Goal: Information Seeking & Learning: Learn about a topic

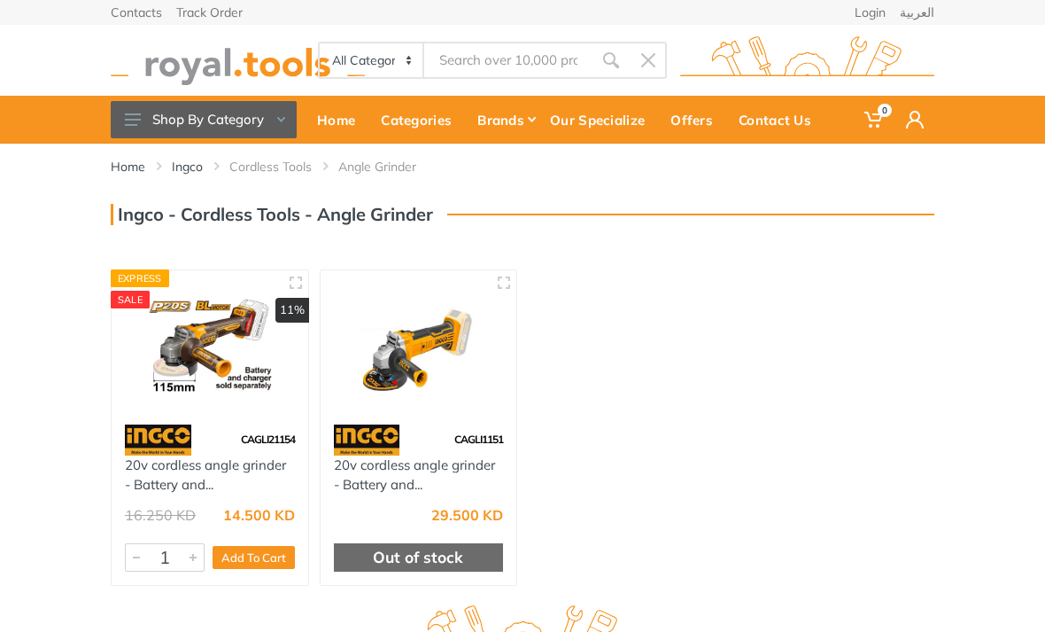
click at [280, 174] on link "Cordless Tools" at bounding box center [270, 167] width 82 height 18
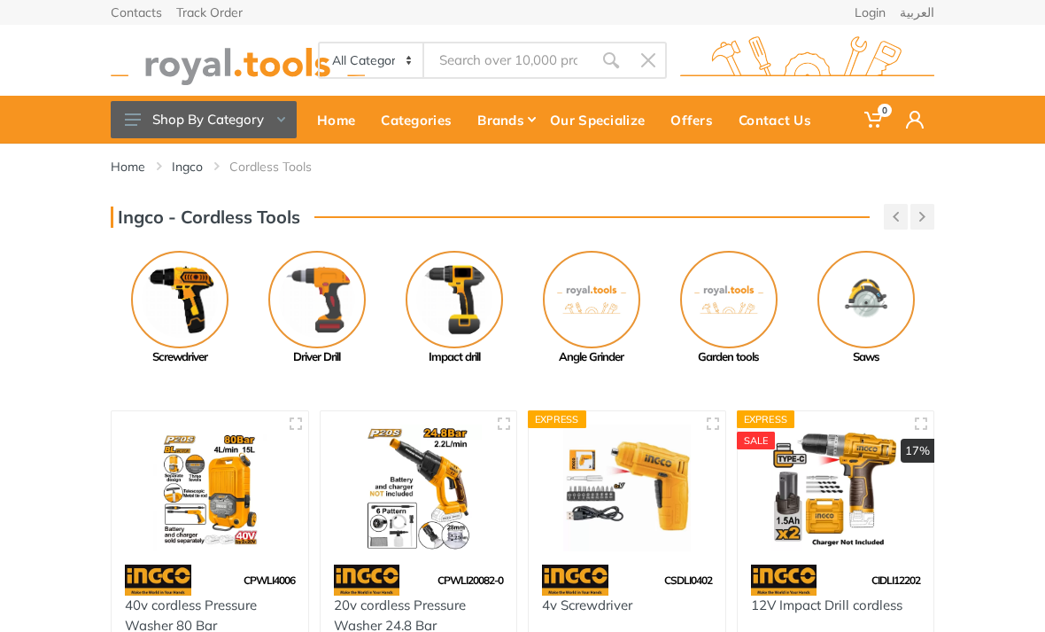
click at [735, 357] on div "Garden tools" at bounding box center [728, 357] width 137 height 18
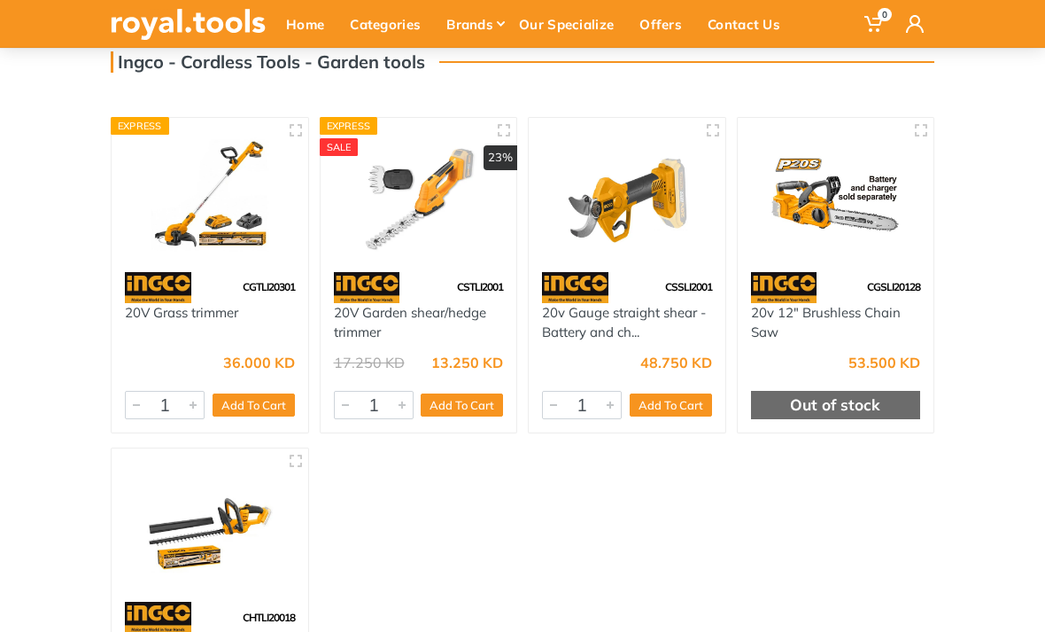
scroll to position [151, 0]
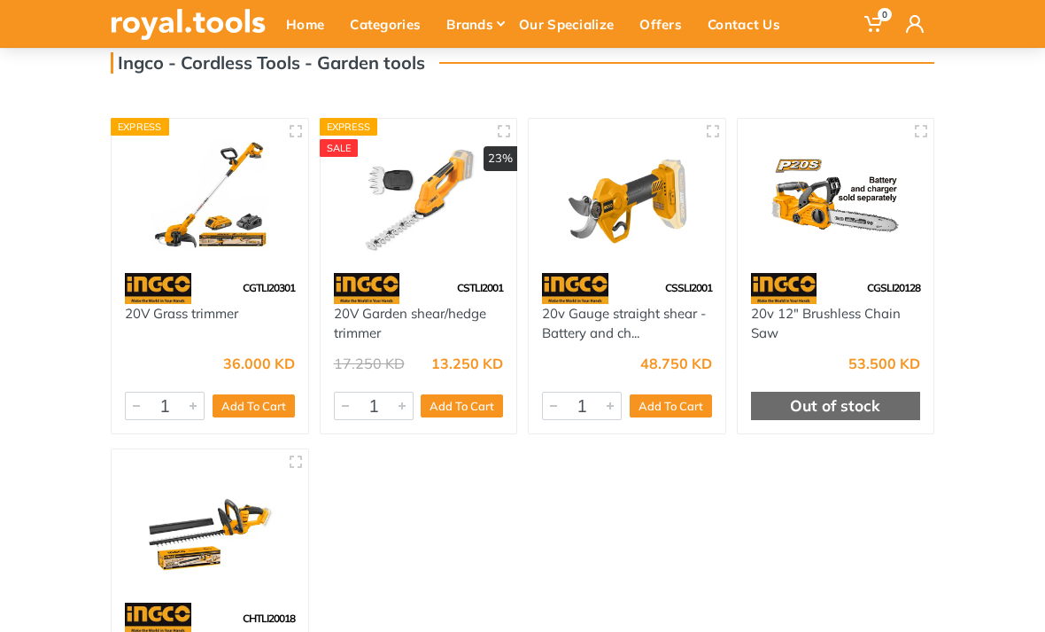
click at [205, 215] on img at bounding box center [210, 196] width 170 height 128
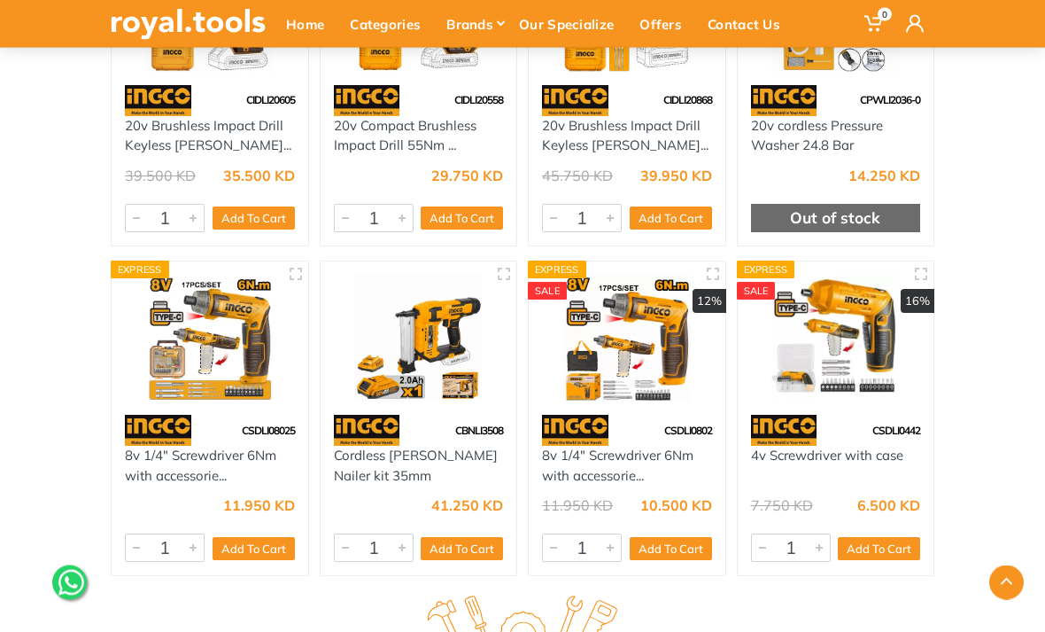
scroll to position [4791, 0]
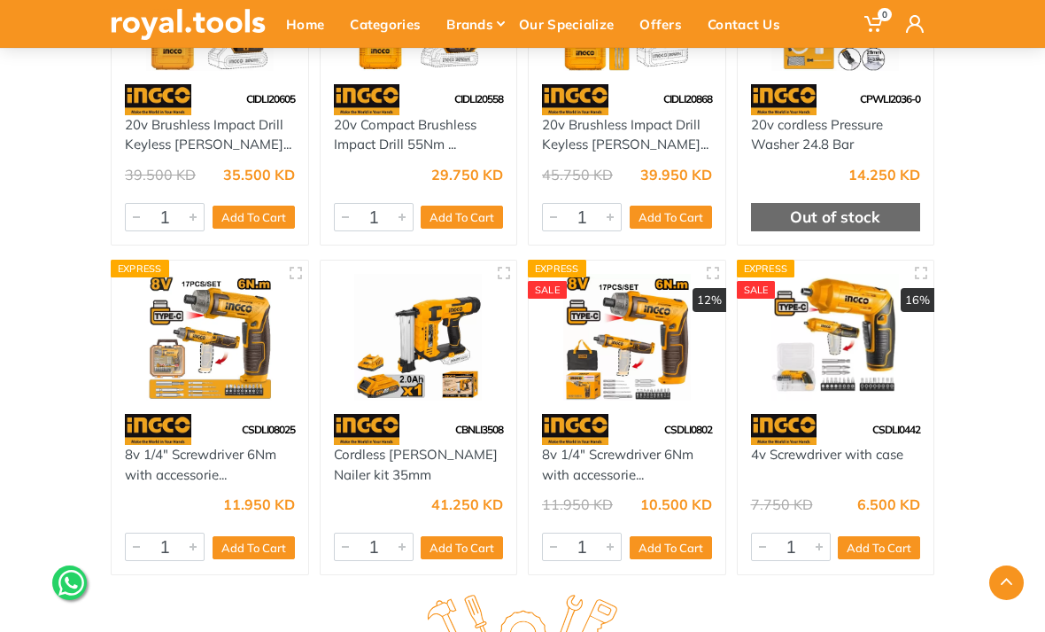
click at [378, 318] on img at bounding box center [419, 338] width 170 height 128
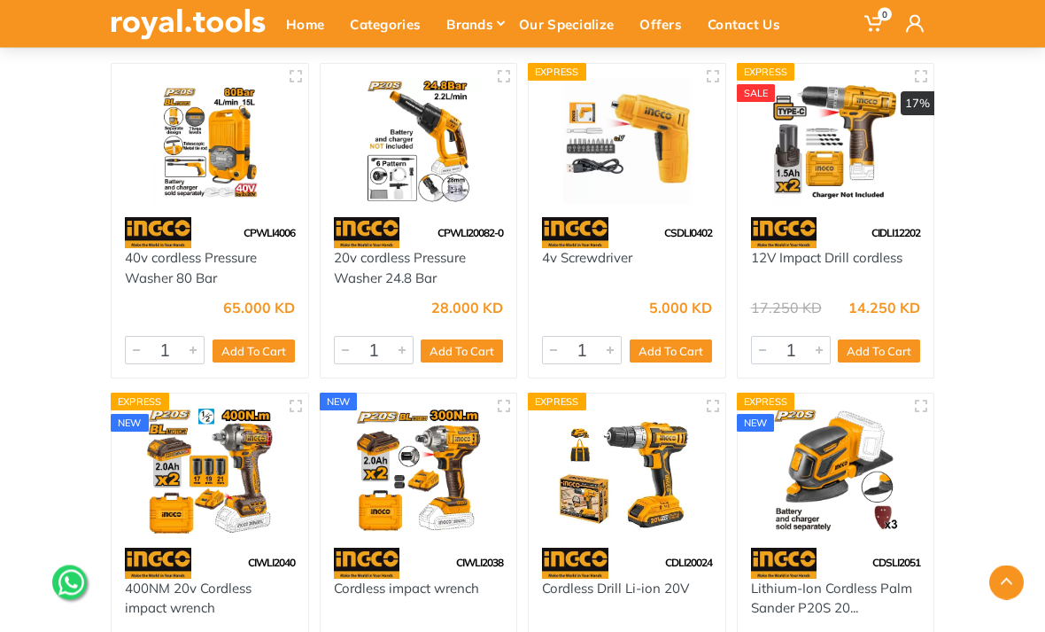
scroll to position [322, 0]
